Goal: Information Seeking & Learning: Learn about a topic

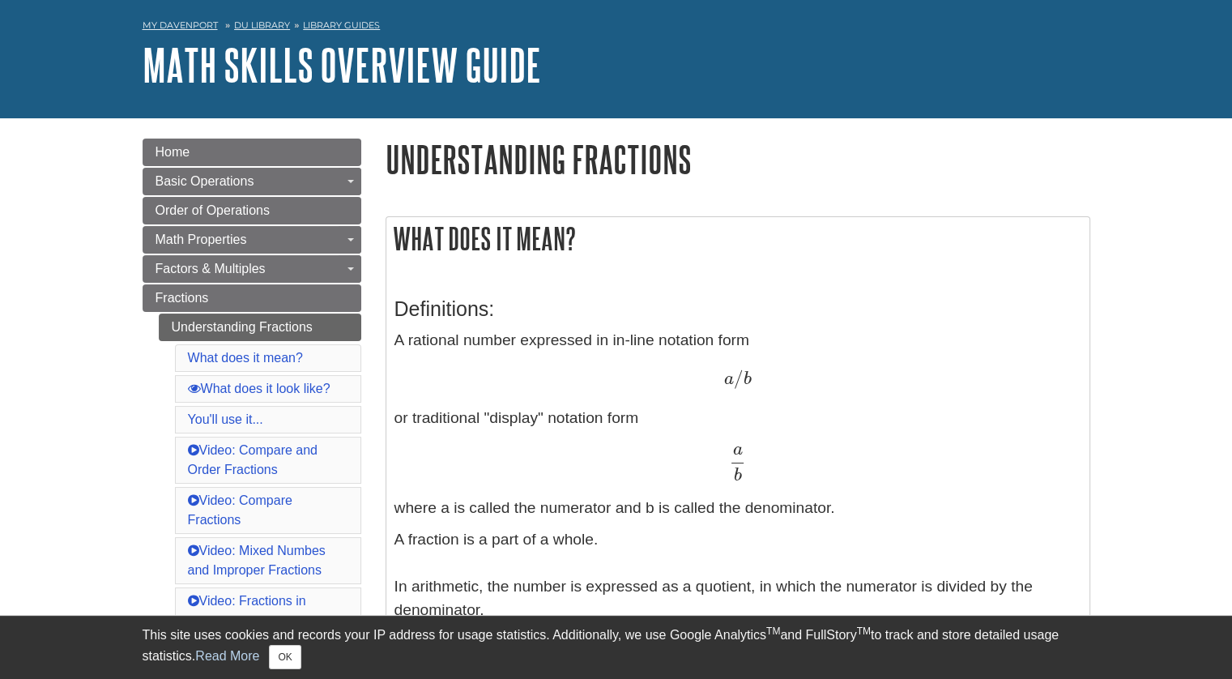
scroll to position [81, 0]
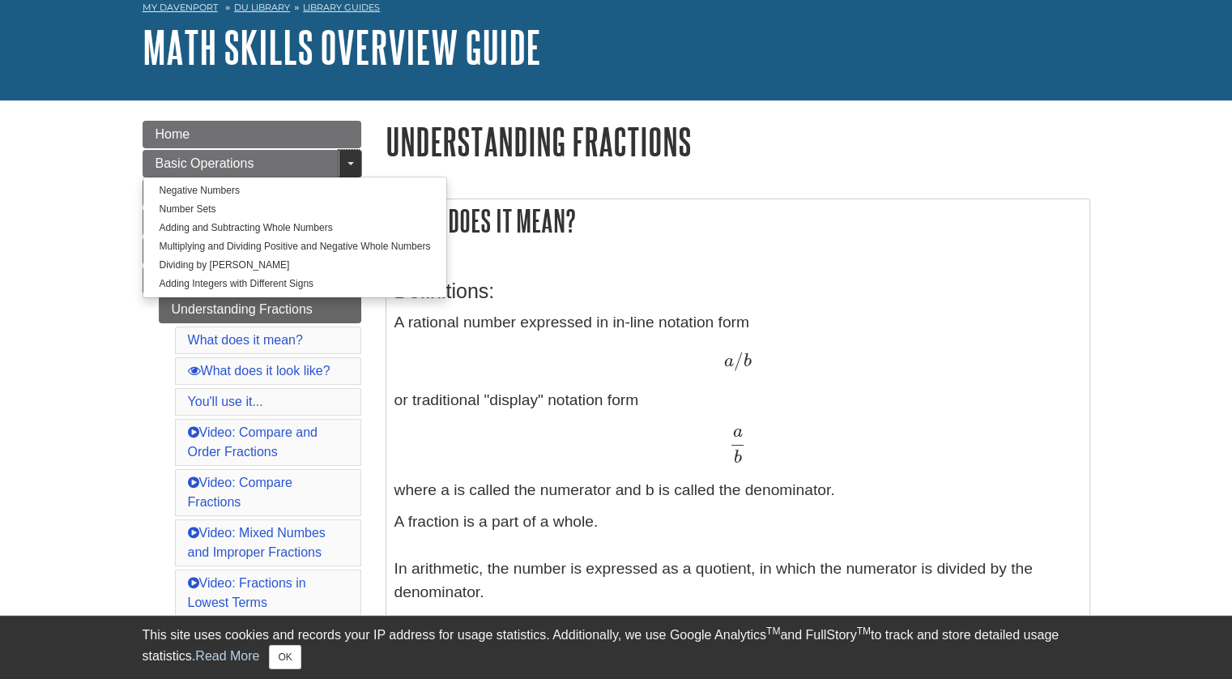
click at [357, 167] on link "Toggle Dropdown" at bounding box center [350, 164] width 23 height 28
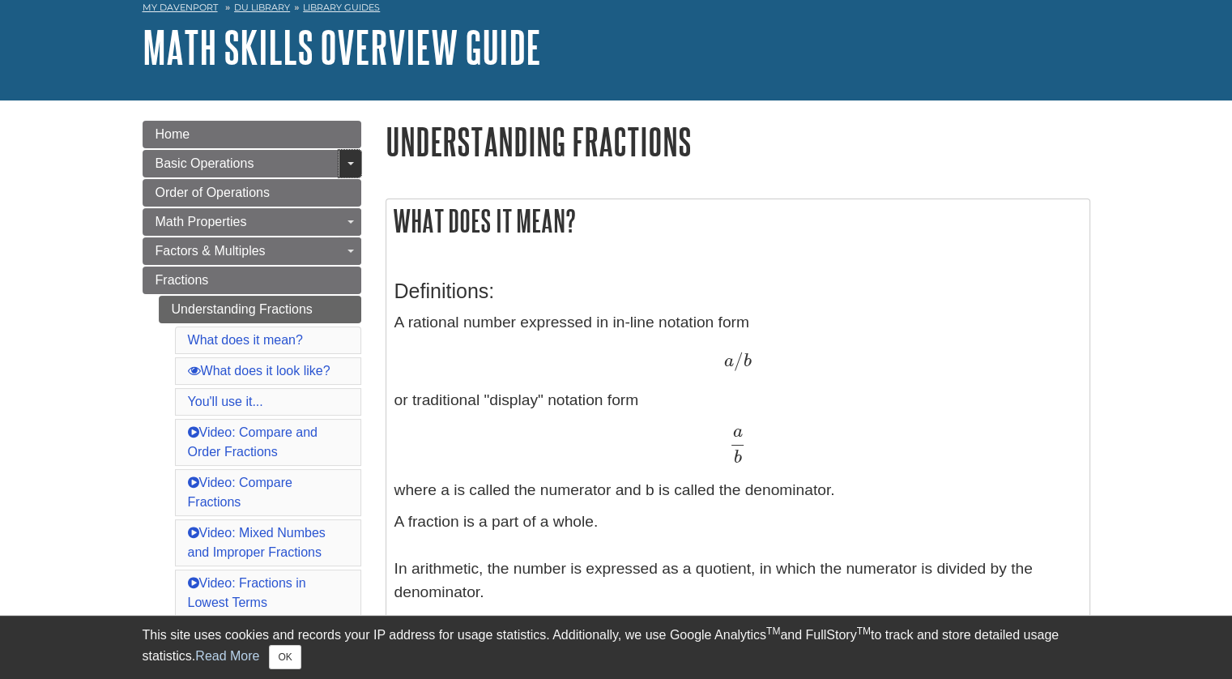
click at [357, 167] on link "Toggle Dropdown" at bounding box center [350, 164] width 23 height 28
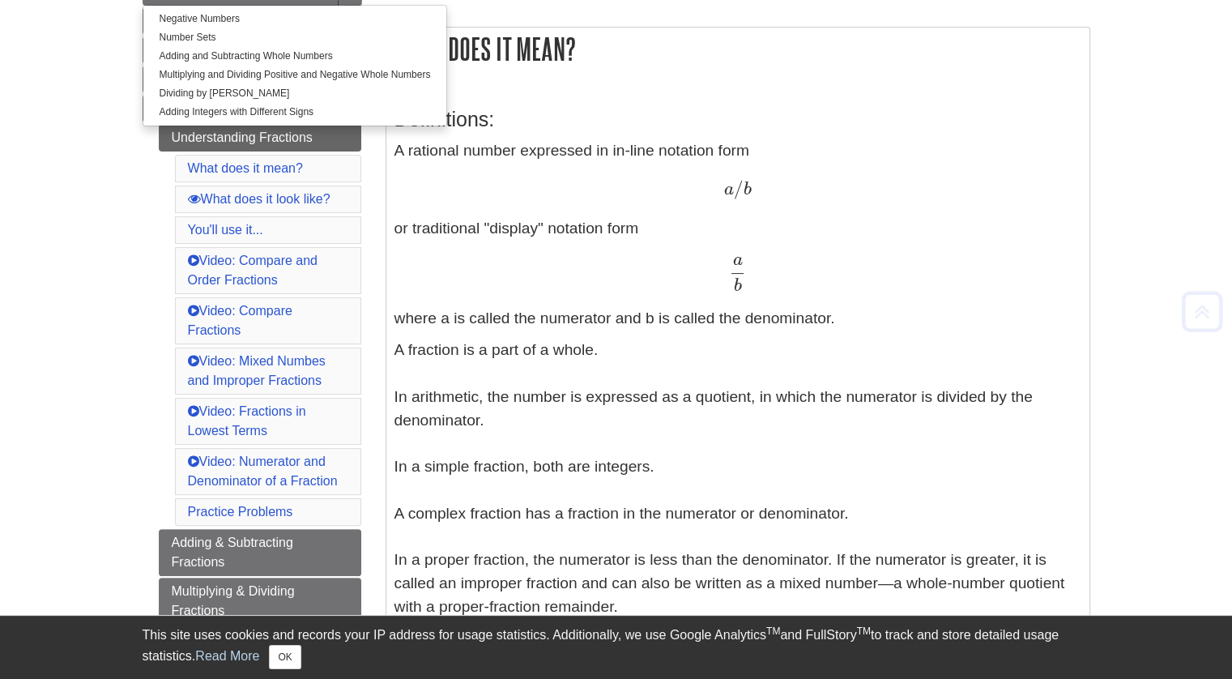
scroll to position [486, 0]
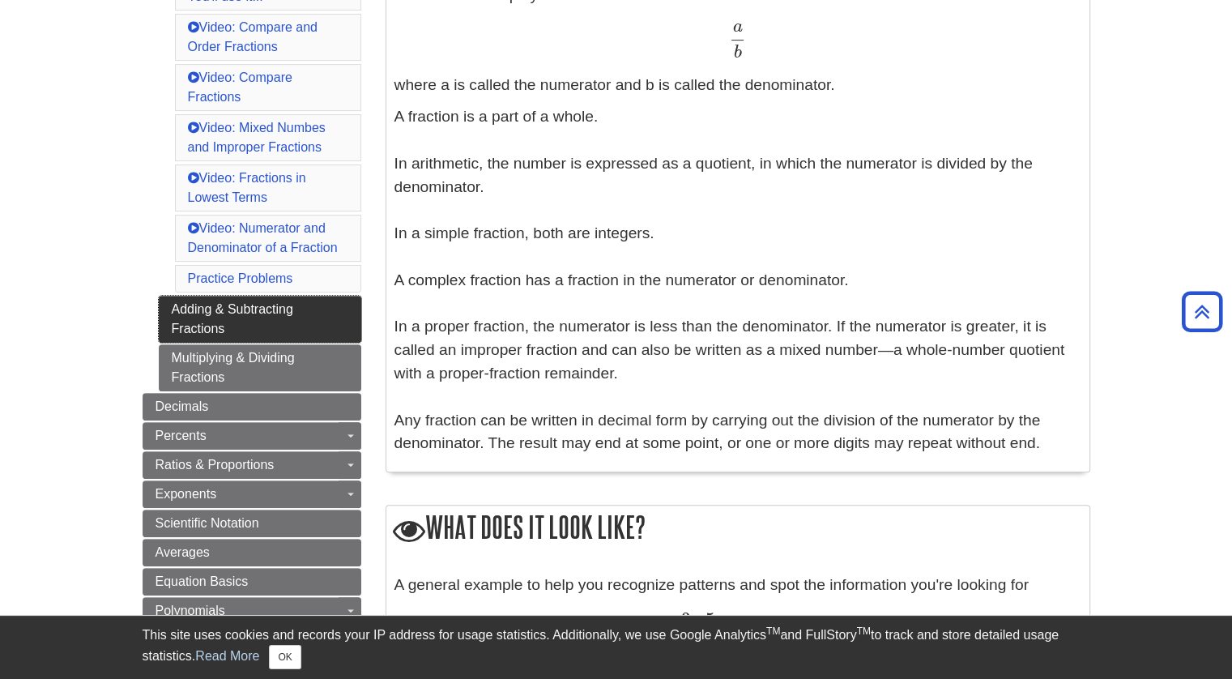
click at [292, 311] on link "Adding & Subtracting Fractions" at bounding box center [260, 319] width 203 height 47
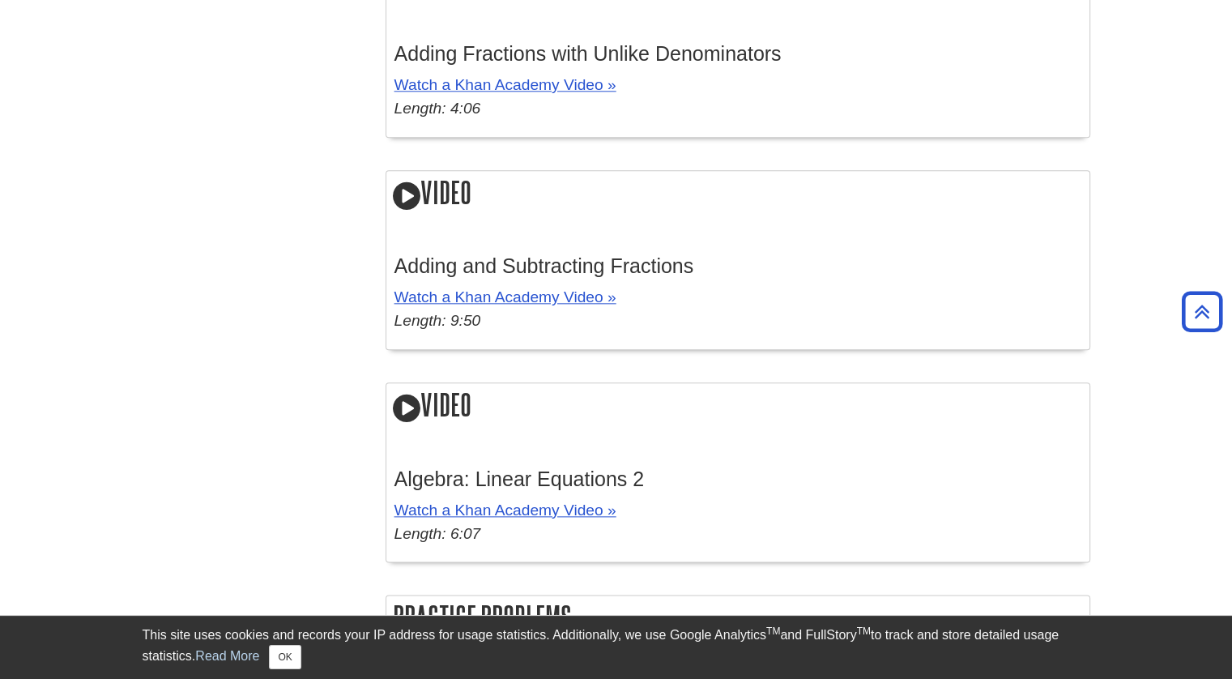
scroll to position [1783, 0]
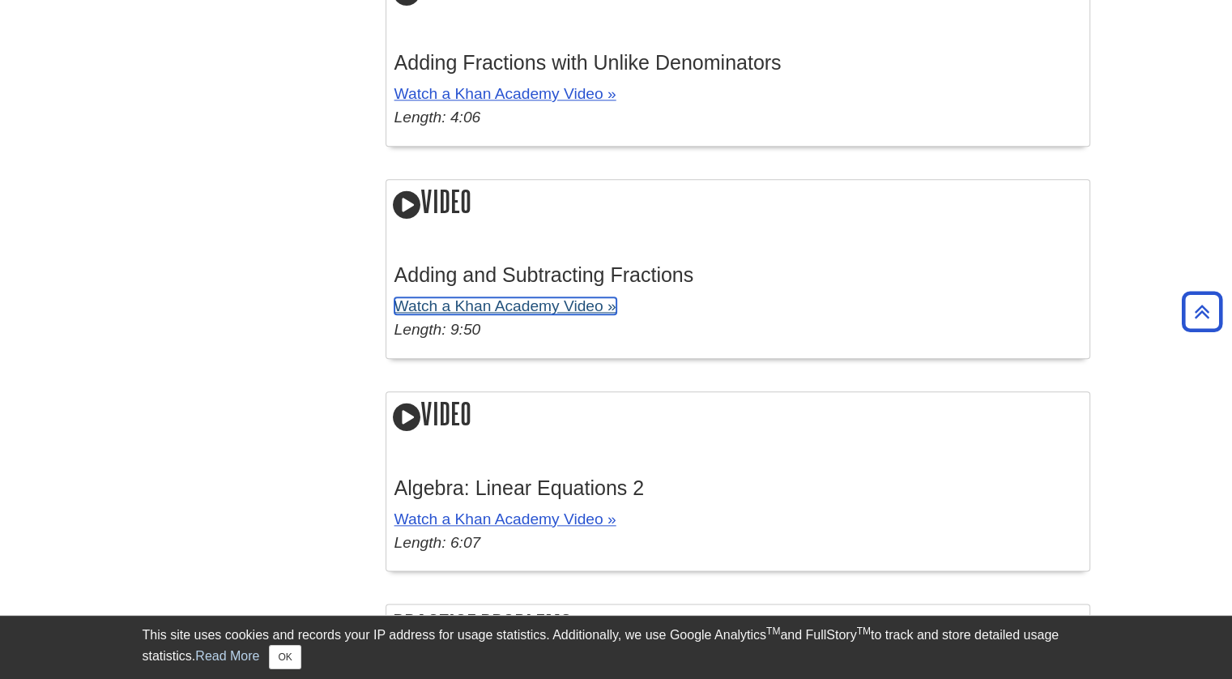
click at [458, 304] on link "Watch a Khan Academy Video »" at bounding box center [506, 305] width 222 height 17
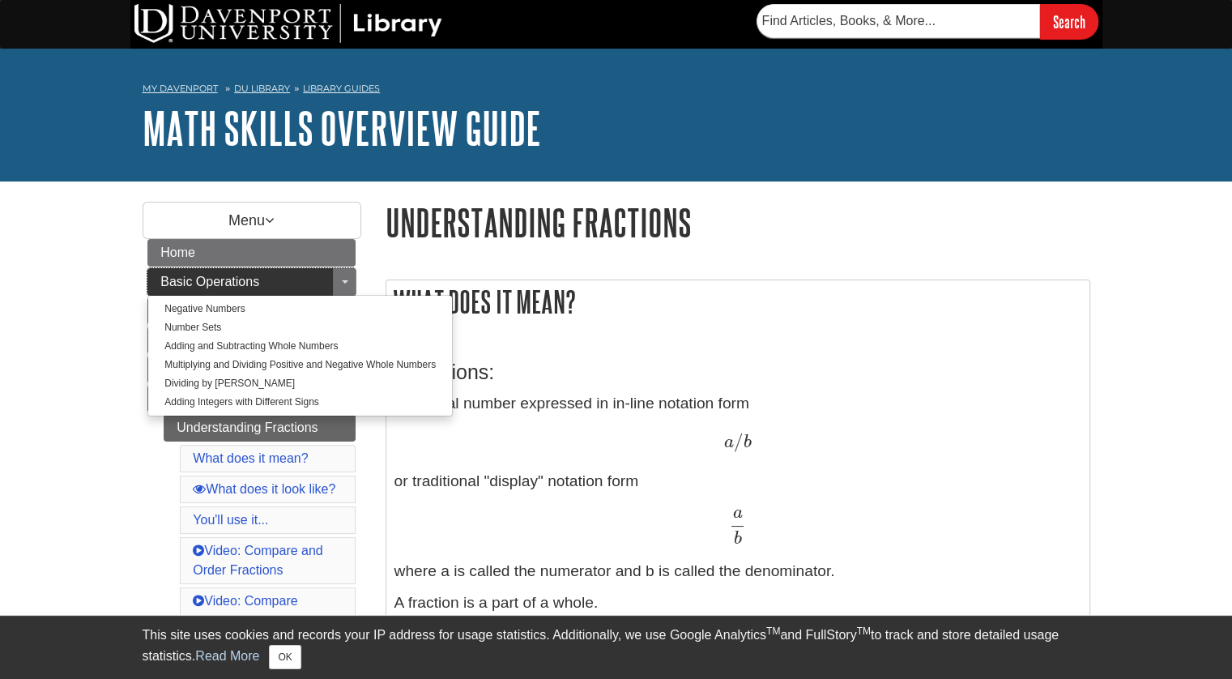
click at [248, 290] on link "Basic Operations" at bounding box center [251, 282] width 208 height 28
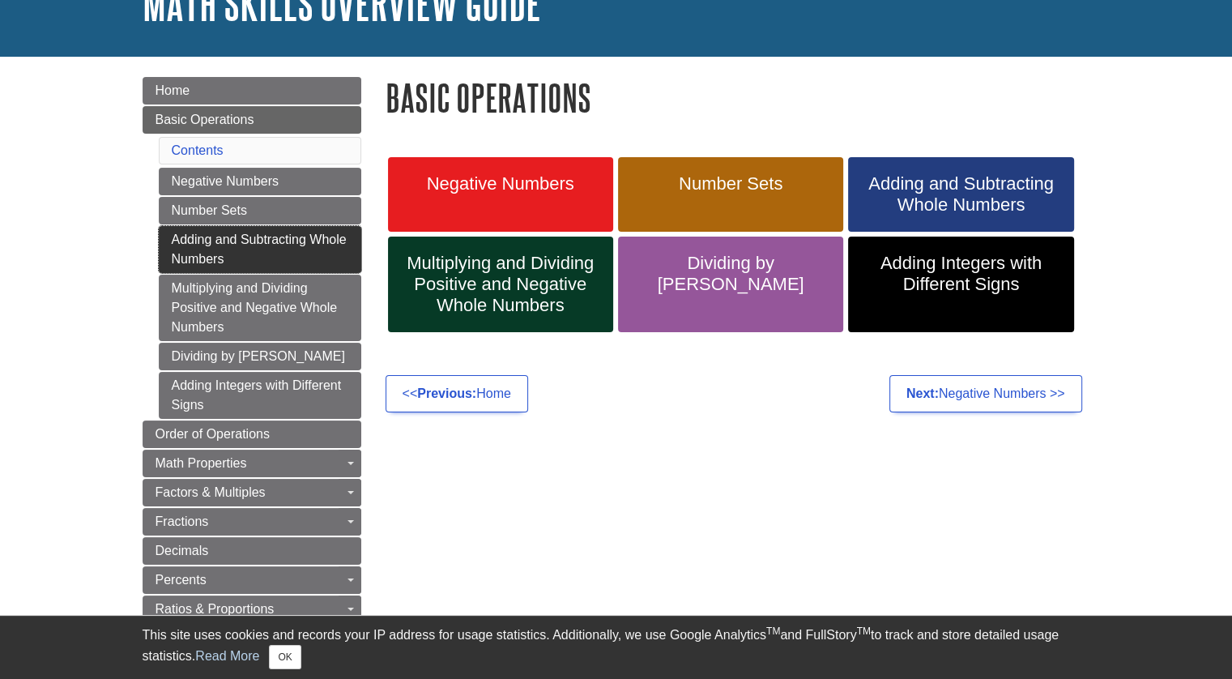
scroll to position [162, 0]
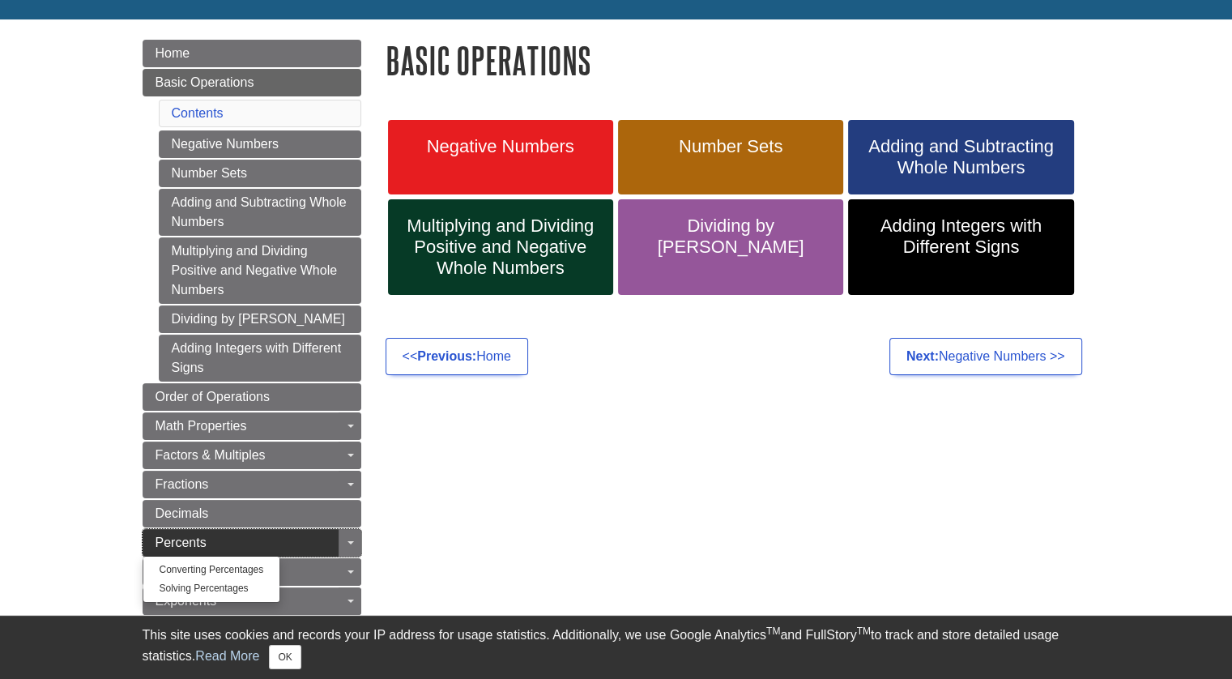
click at [203, 541] on span "Percents" at bounding box center [181, 543] width 51 height 14
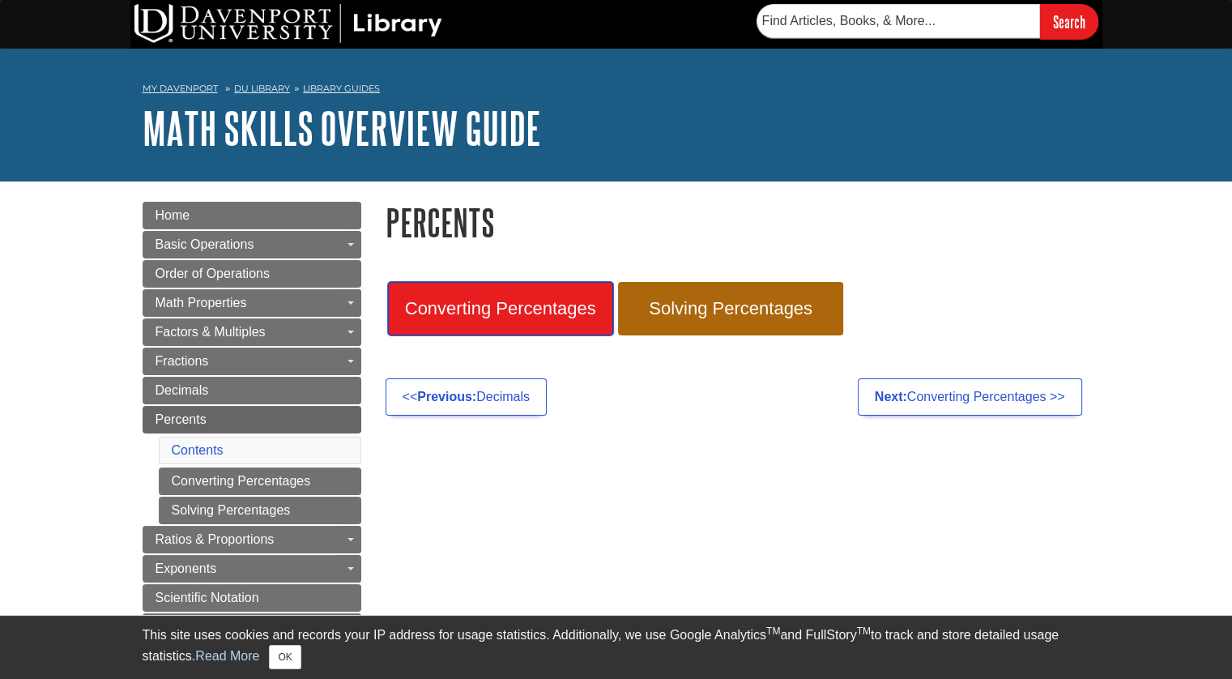
click at [486, 318] on span "Converting Percentages" at bounding box center [500, 308] width 201 height 21
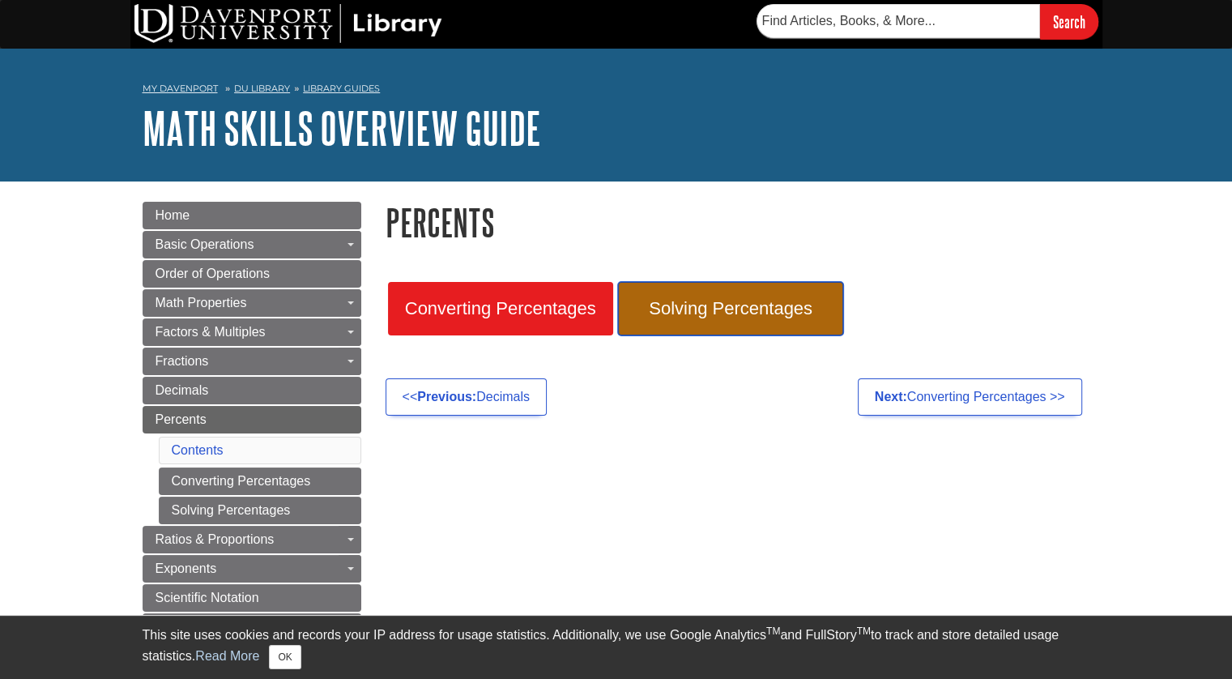
click at [666, 313] on span "Solving Percentages" at bounding box center [730, 308] width 201 height 21
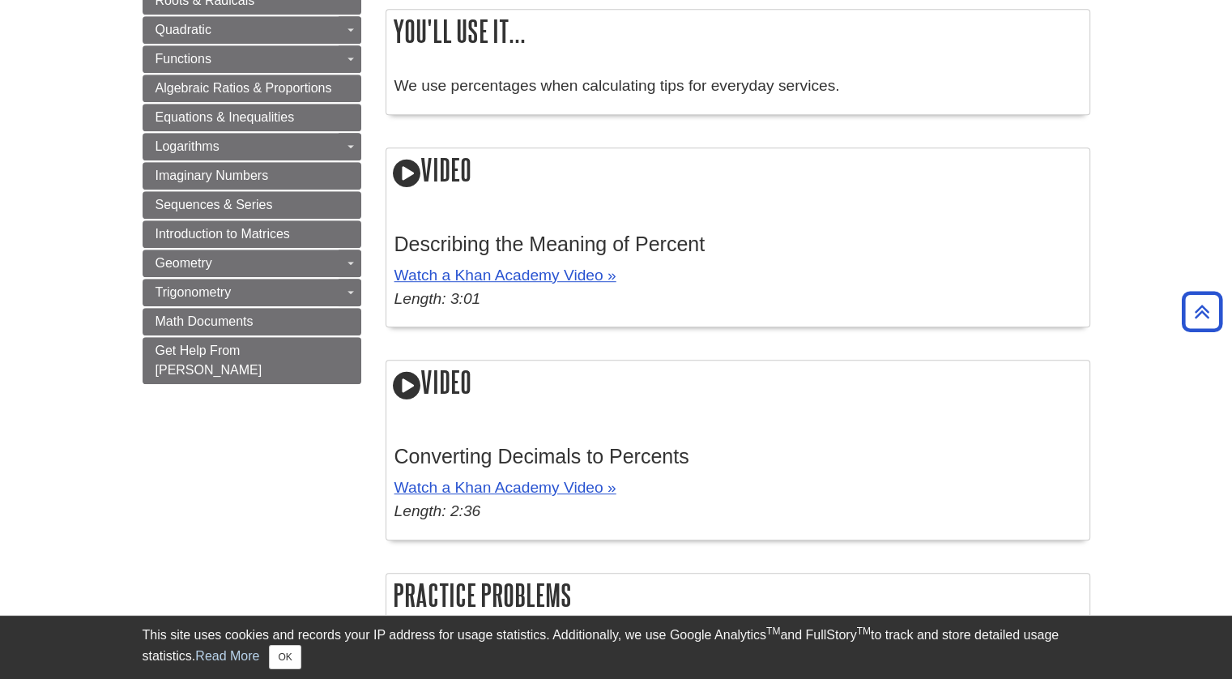
scroll to position [891, 0]
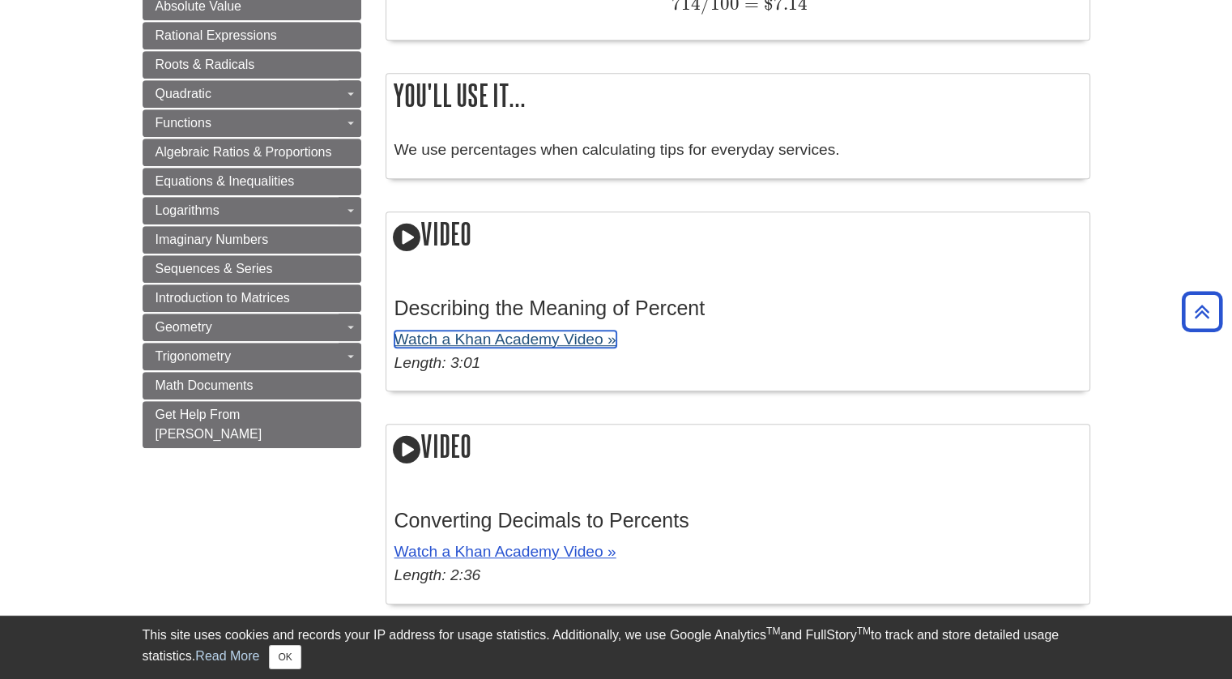
click at [459, 337] on link "Watch a Khan Academy Video »" at bounding box center [506, 339] width 222 height 17
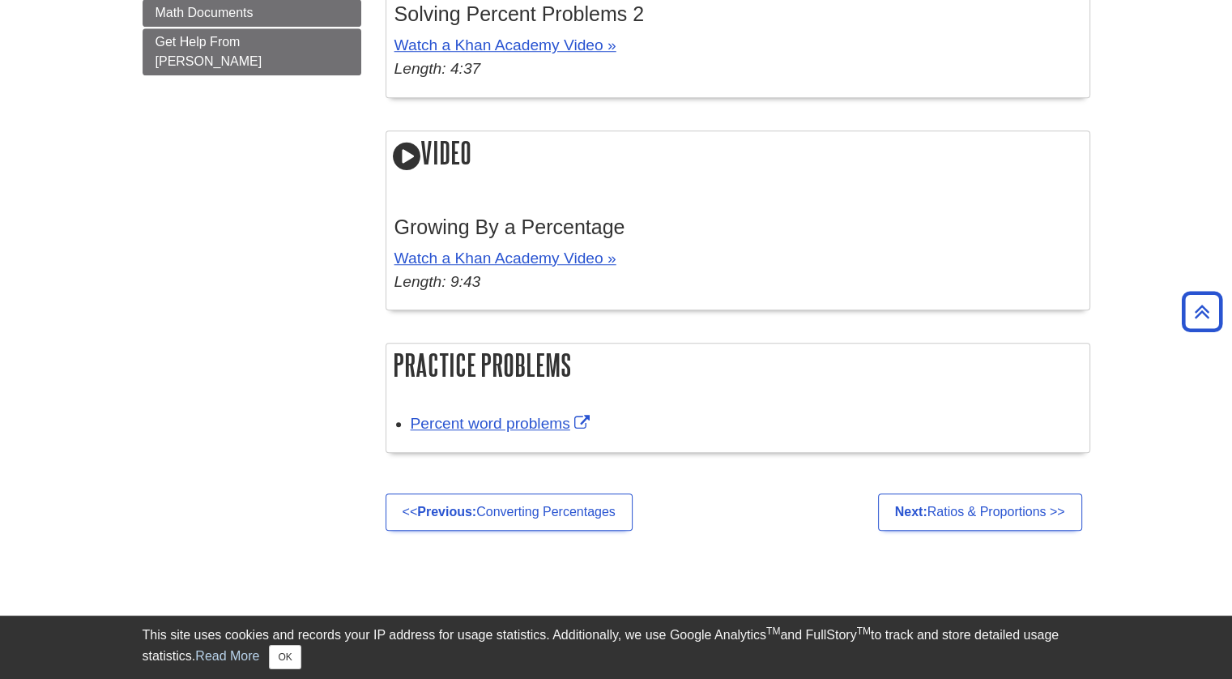
scroll to position [810, 0]
